Goal: Information Seeking & Learning: Learn about a topic

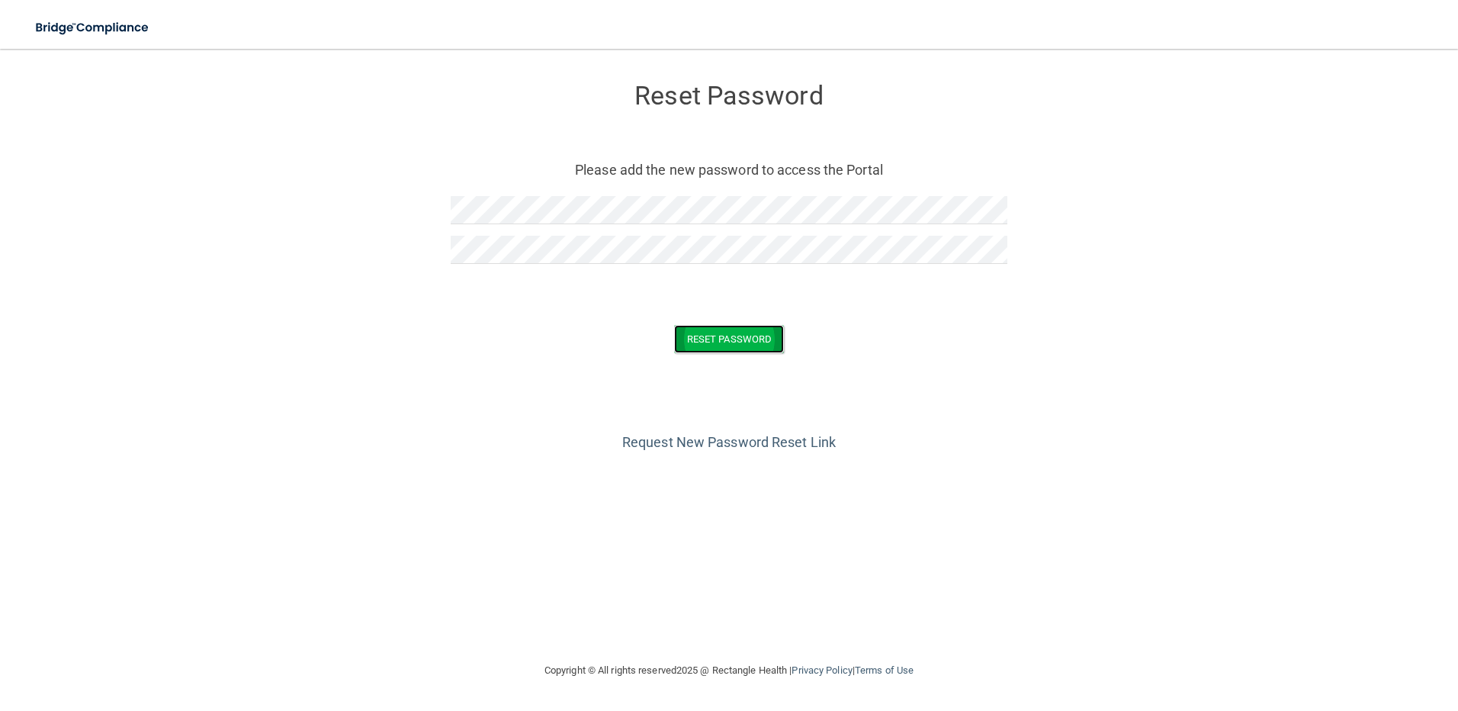
click at [723, 336] on button "Reset Password" at bounding box center [729, 339] width 110 height 28
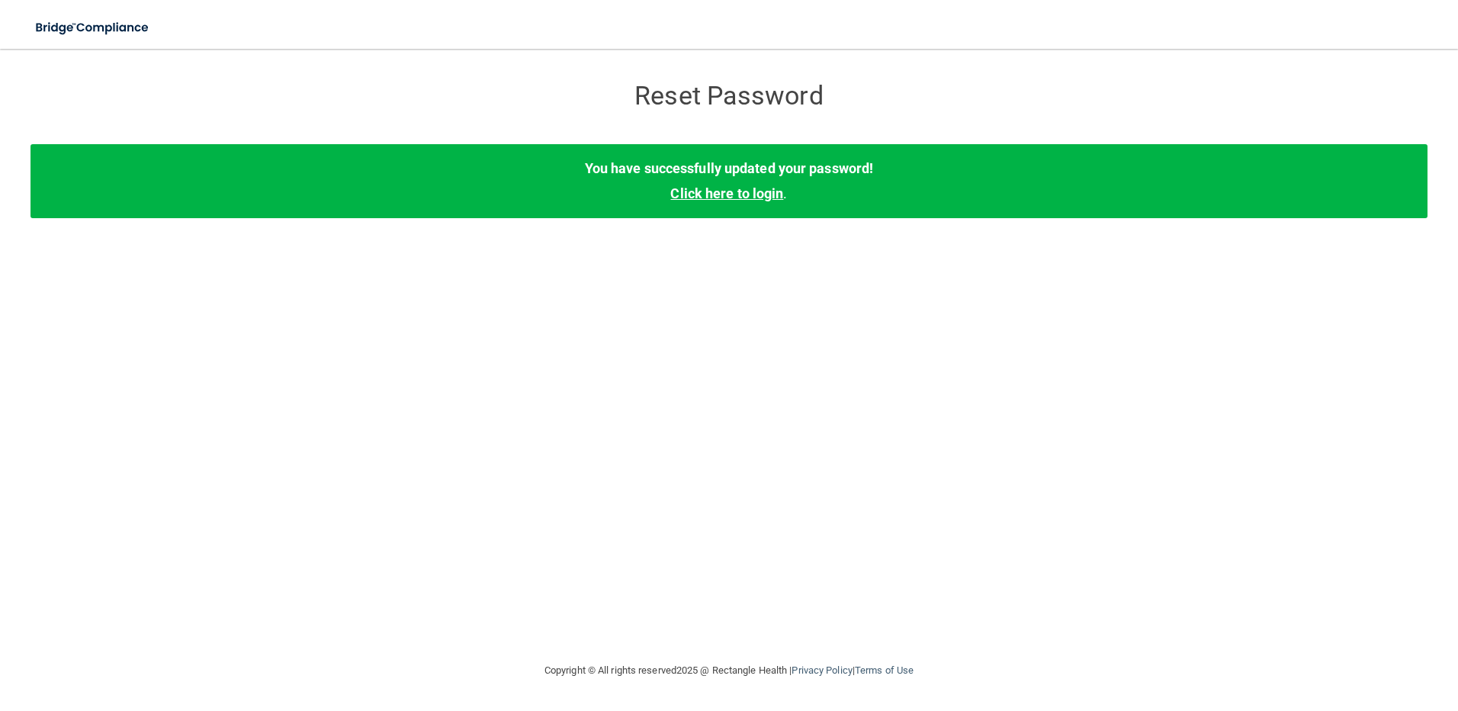
click at [744, 192] on link "Click here to login" at bounding box center [726, 193] width 113 height 16
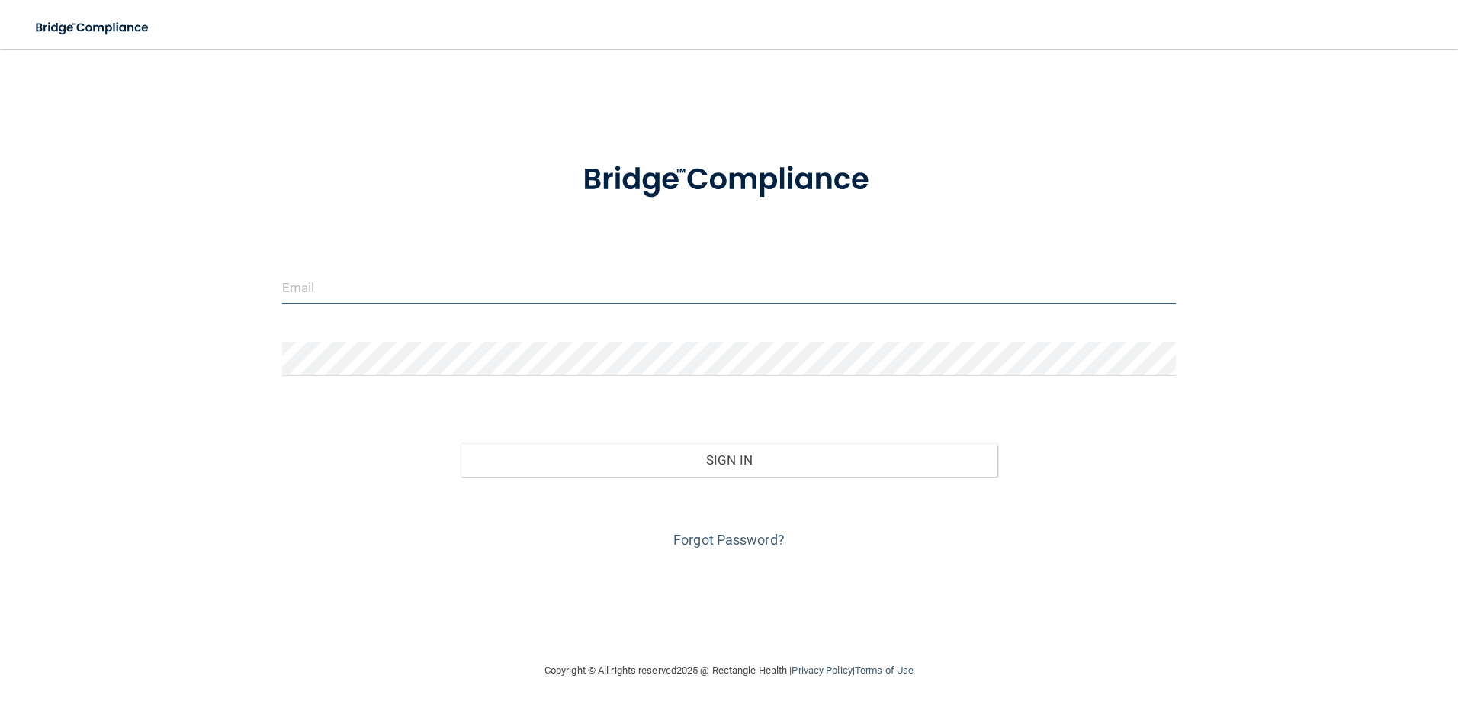
click at [436, 288] on input "email" at bounding box center [729, 287] width 895 height 34
type input "[PERSON_NAME][EMAIL_ADDRESS][PERSON_NAME][DOMAIN_NAME]"
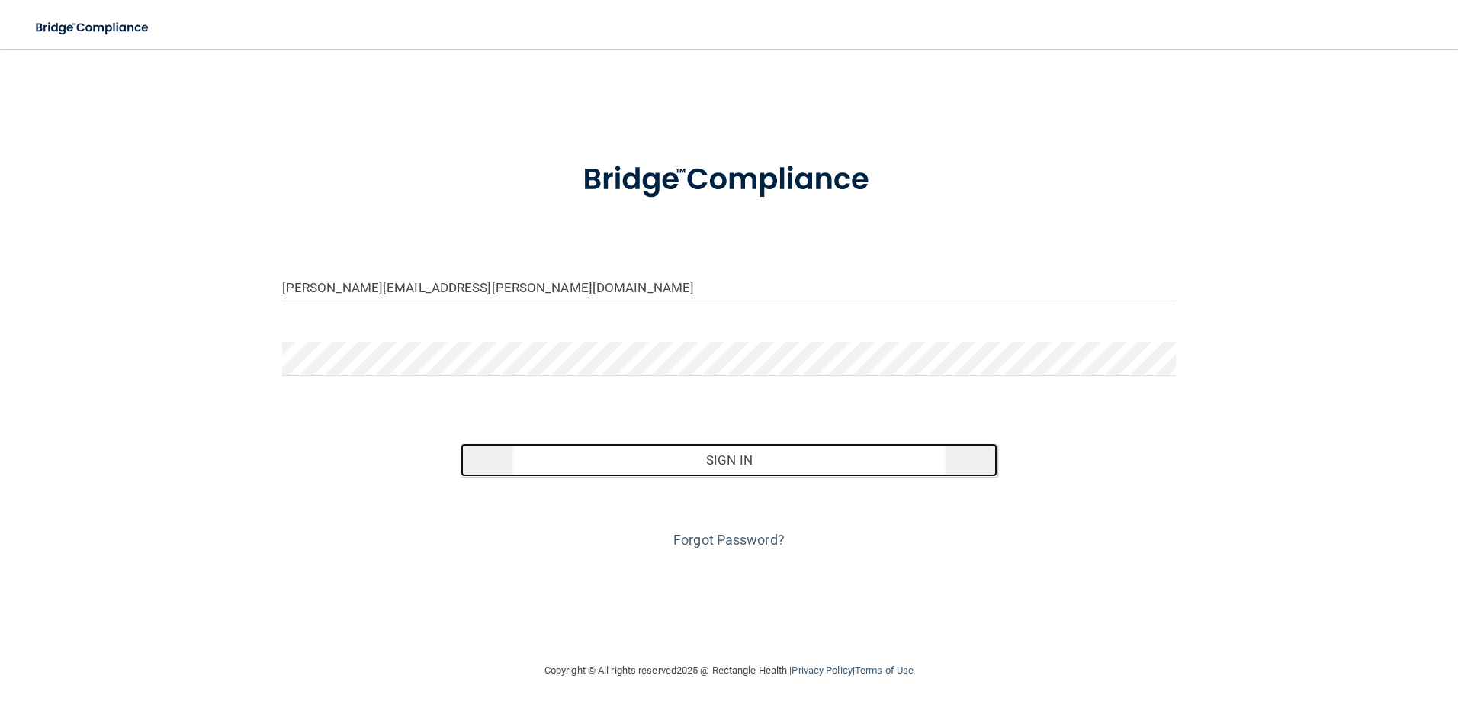
click at [748, 462] on button "Sign In" at bounding box center [729, 460] width 537 height 34
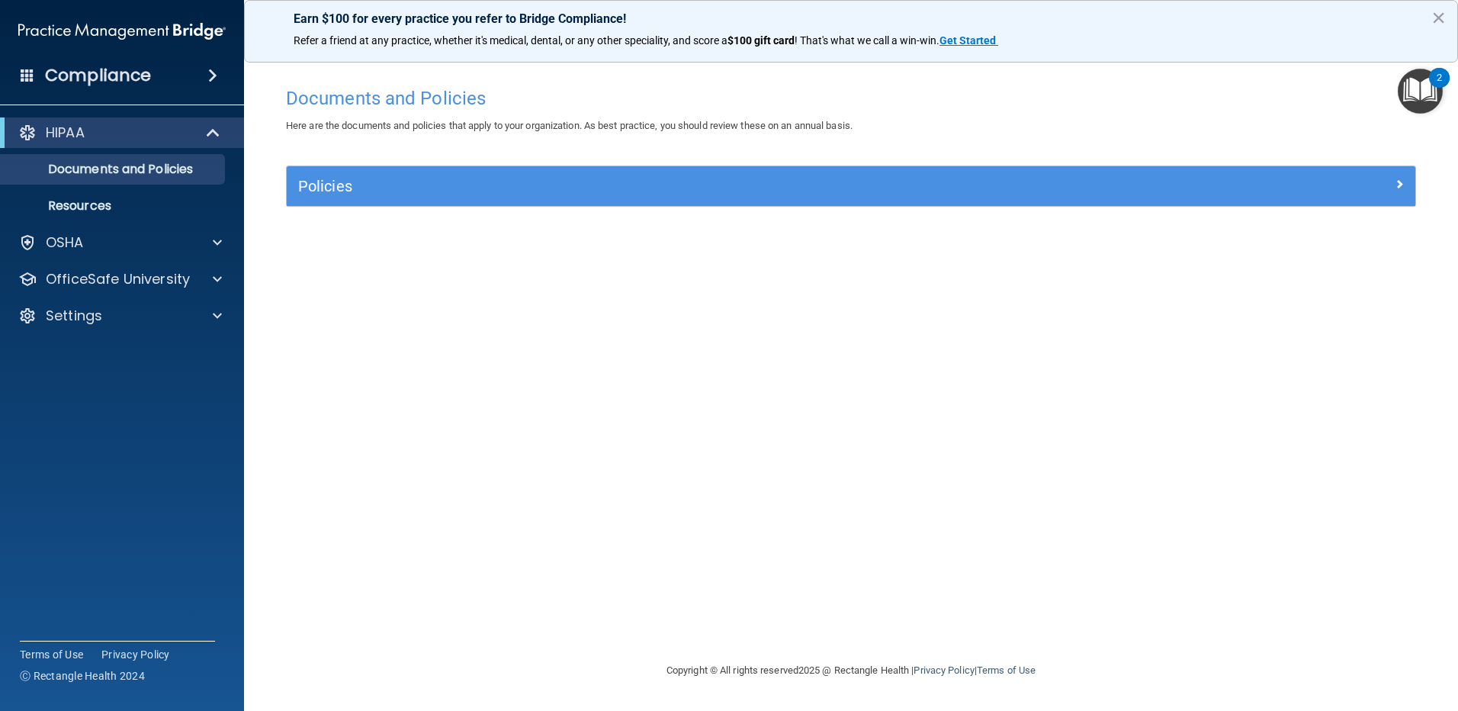
click at [1422, 94] on img "Open Resource Center, 2 new notifications" at bounding box center [1420, 91] width 45 height 45
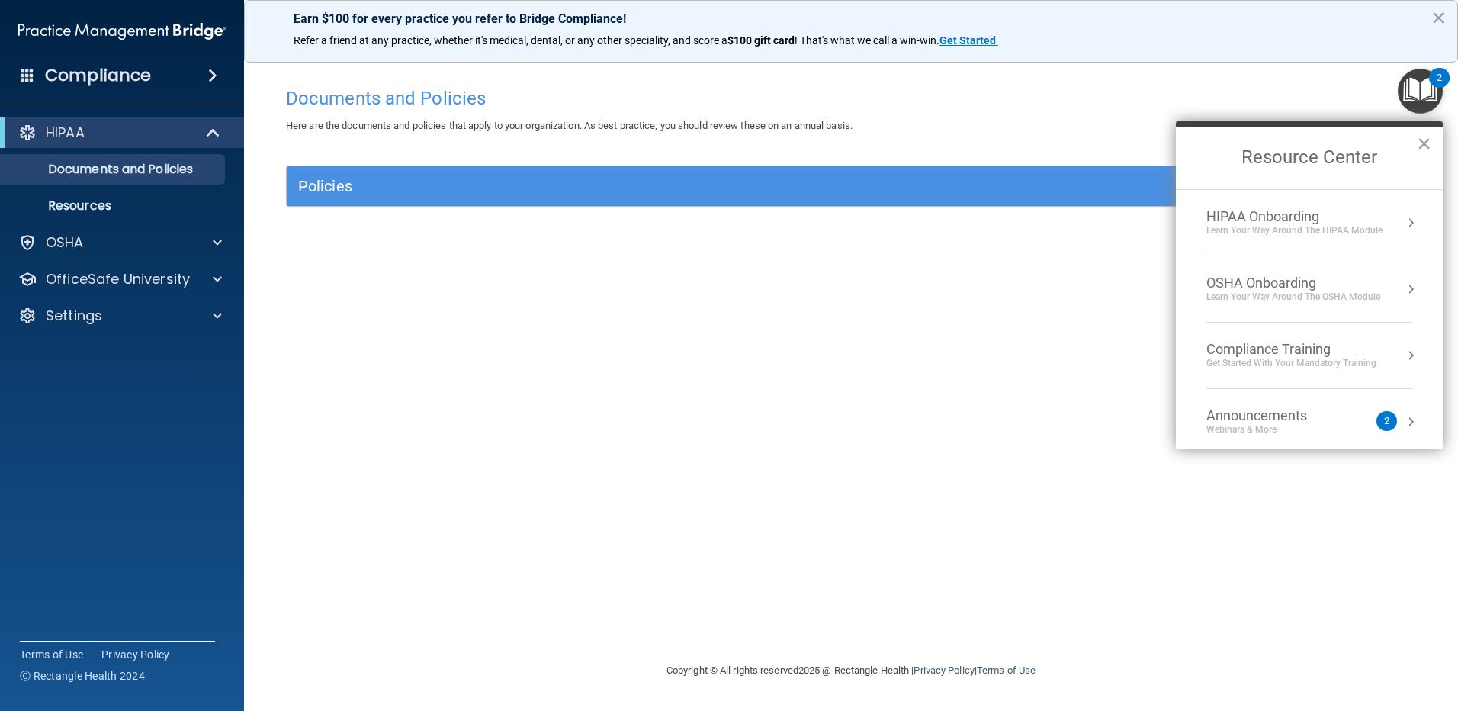
drag, startPoint x: 868, startPoint y: 399, endPoint x: 868, endPoint y: 389, distance: 9.9
click at [870, 391] on div "Documents and Policies Here are the documents and policies that apply to your o…" at bounding box center [851, 370] width 1153 height 582
click at [175, 277] on p "OfficeSafe University" at bounding box center [118, 279] width 144 height 18
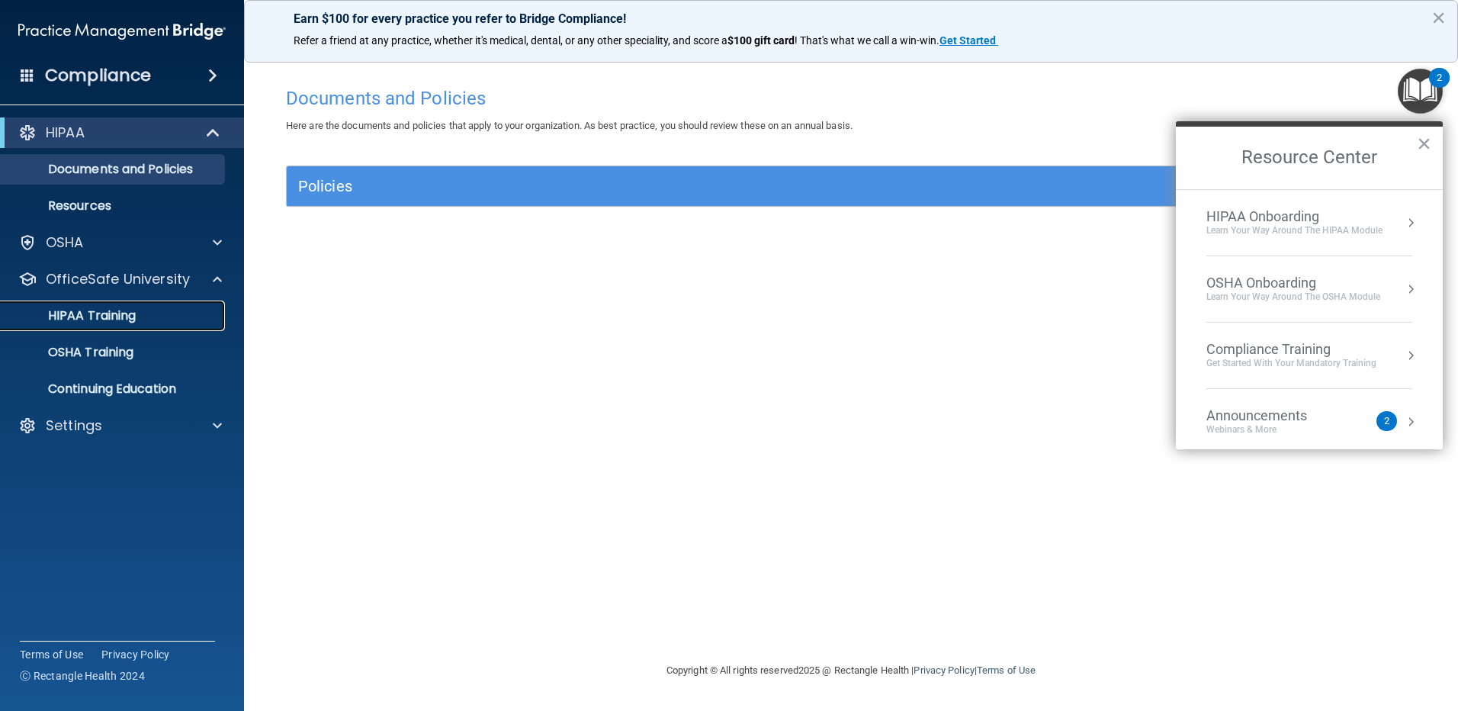
click at [106, 320] on p "HIPAA Training" at bounding box center [73, 315] width 126 height 15
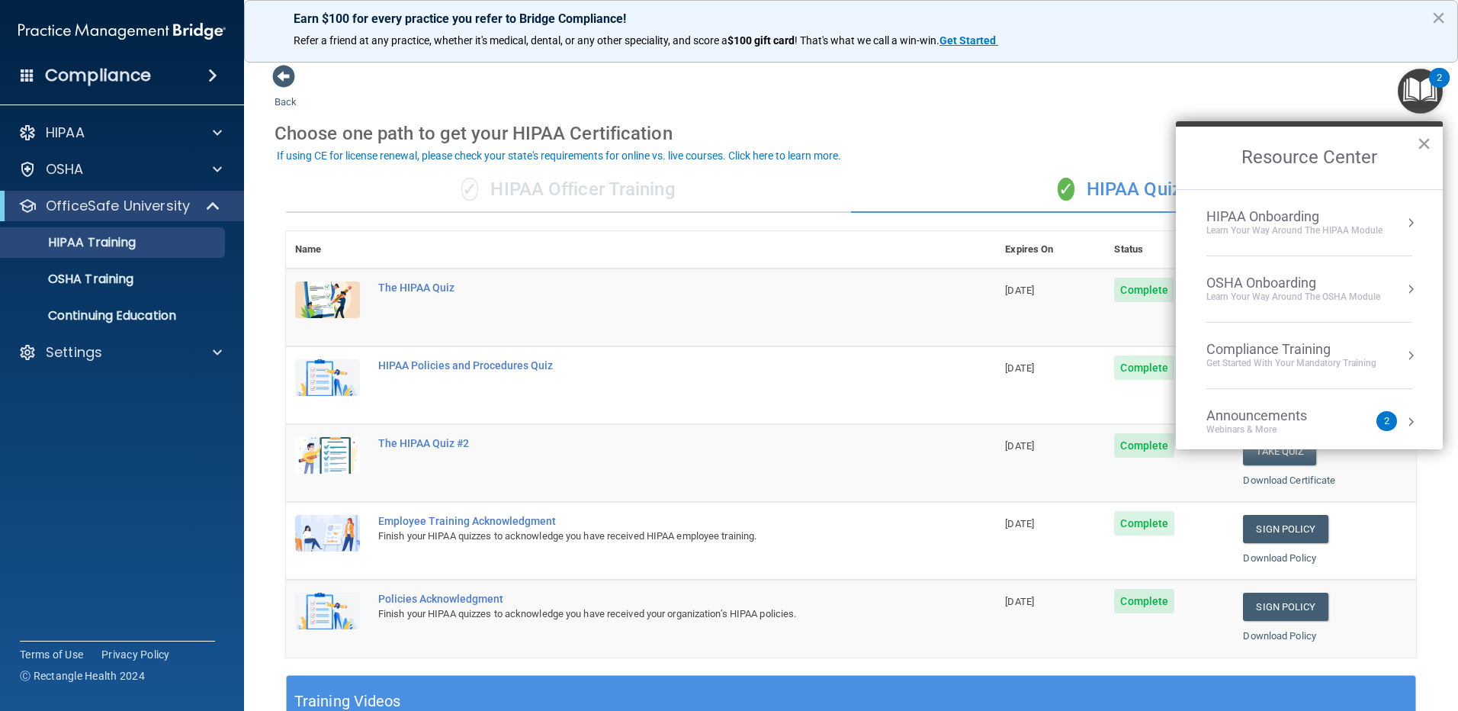
click at [1423, 143] on button "×" at bounding box center [1424, 143] width 14 height 24
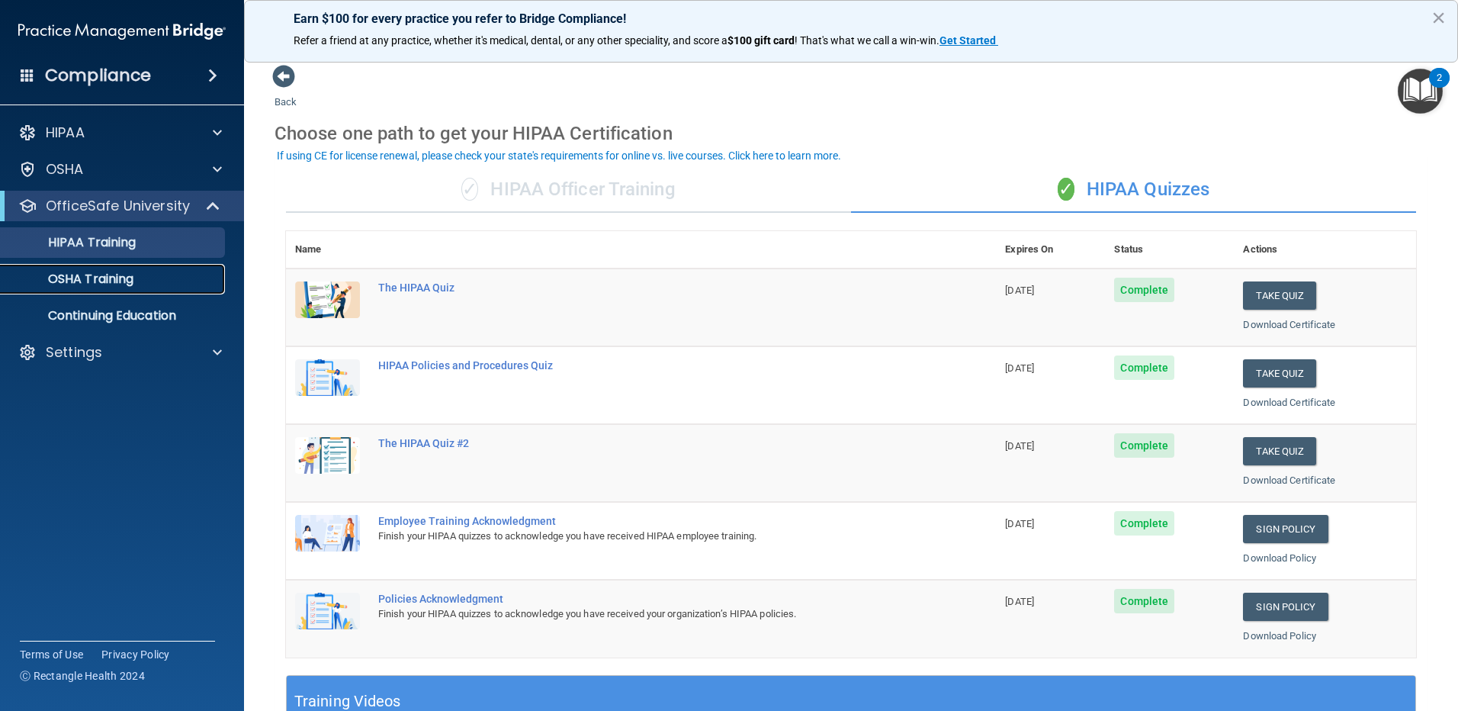
click at [119, 273] on p "OSHA Training" at bounding box center [72, 279] width 124 height 15
